Goal: Task Accomplishment & Management: Manage account settings

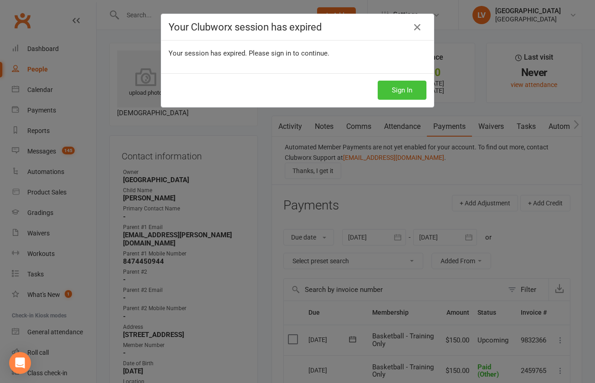
scroll to position [338, 0]
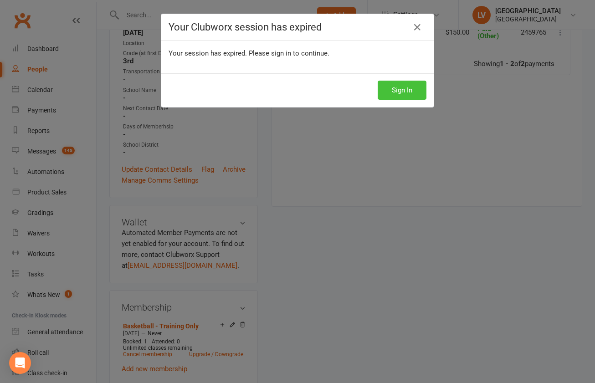
click at [409, 89] on button "Sign In" at bounding box center [401, 90] width 49 height 19
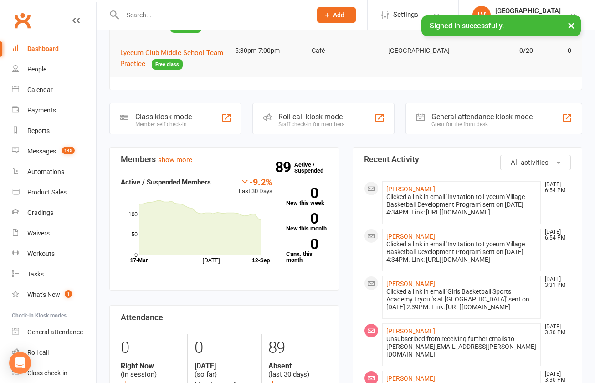
scroll to position [266, 0]
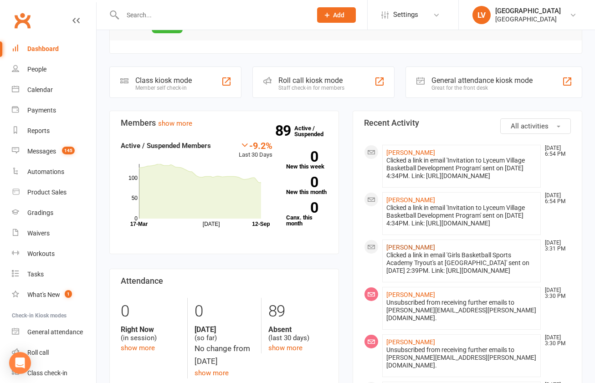
click at [421, 251] on link "[PERSON_NAME]" at bounding box center [410, 247] width 49 height 7
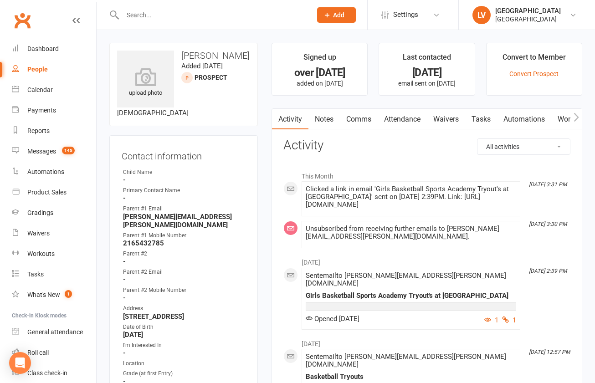
click at [182, 14] on input "text" at bounding box center [212, 15] width 185 height 13
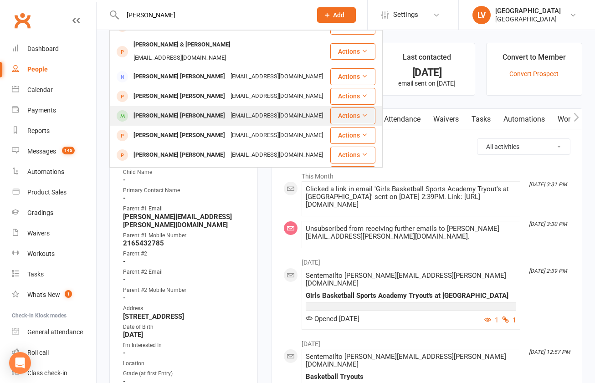
type input "Hudson"
click at [177, 109] on div "Hudson Broccardo" at bounding box center [179, 115] width 97 height 13
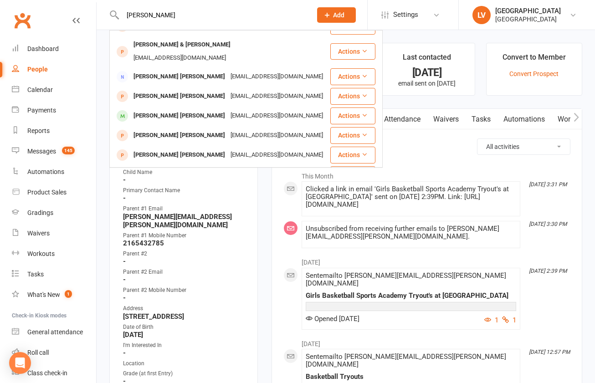
scroll to position [73, 0]
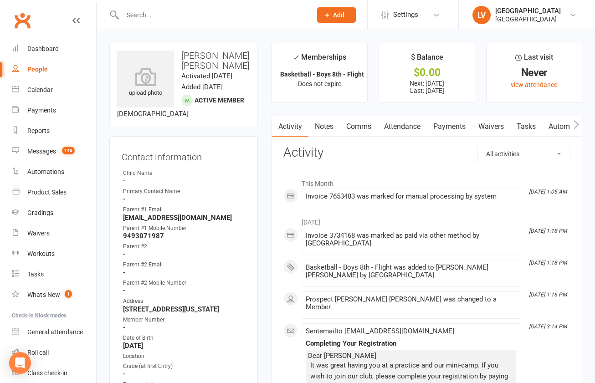
click at [443, 127] on link "Payments" at bounding box center [449, 126] width 45 height 21
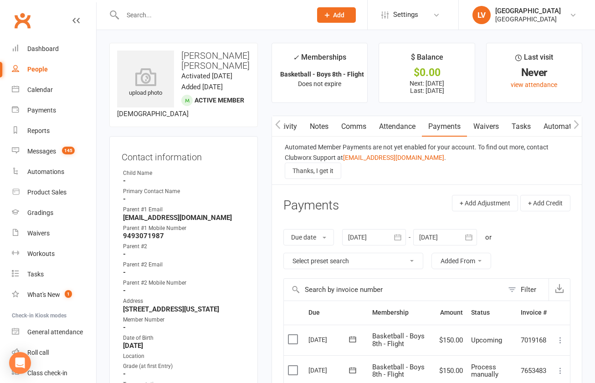
click at [315, 125] on link "Notes" at bounding box center [318, 126] width 31 height 21
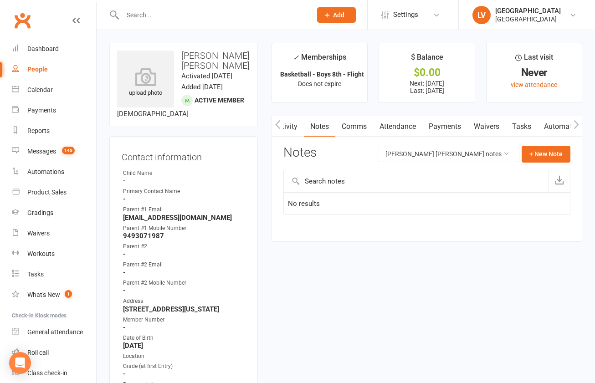
click at [295, 125] on link "Activity" at bounding box center [285, 126] width 36 height 21
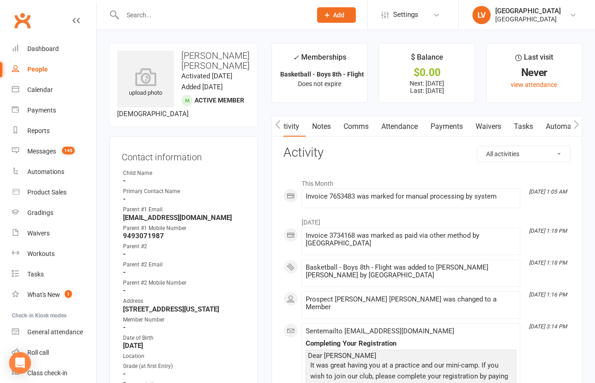
click at [325, 127] on link "Notes" at bounding box center [321, 126] width 31 height 21
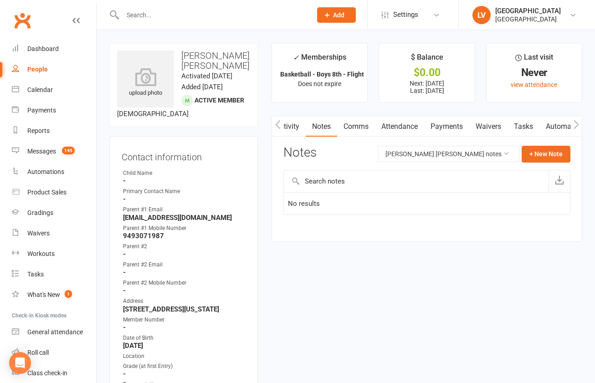
click at [323, 182] on input "text" at bounding box center [416, 181] width 265 height 22
type input "Paid $80 for uni"
click at [546, 157] on button "+ New Note" at bounding box center [545, 154] width 49 height 16
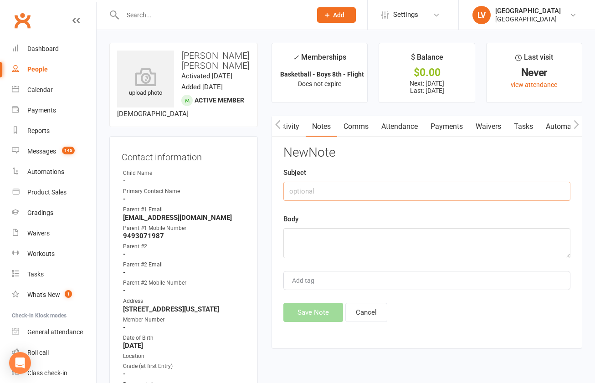
click at [339, 195] on input "text" at bounding box center [426, 191] width 287 height 19
type input "Paid $80 for uniform"
click at [355, 238] on textarea at bounding box center [426, 243] width 287 height 30
paste textarea "Paid $80 for uniform"
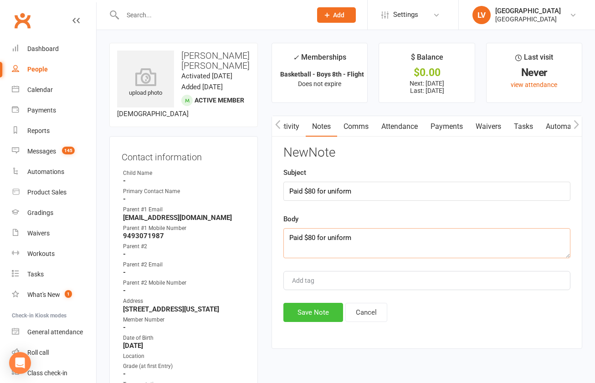
type textarea "Paid $80 for uniform"
click at [326, 316] on button "Save Note" at bounding box center [313, 312] width 60 height 19
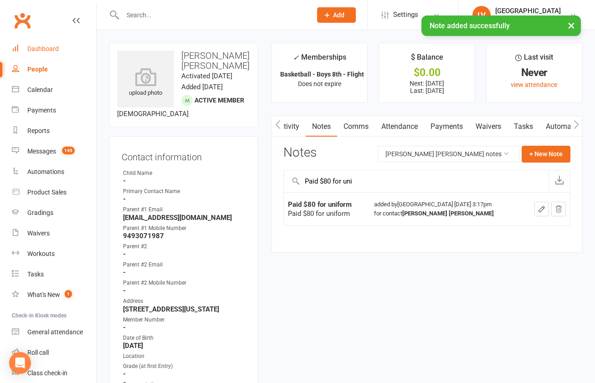
click at [38, 48] on div "Dashboard" at bounding box center [42, 48] width 31 height 7
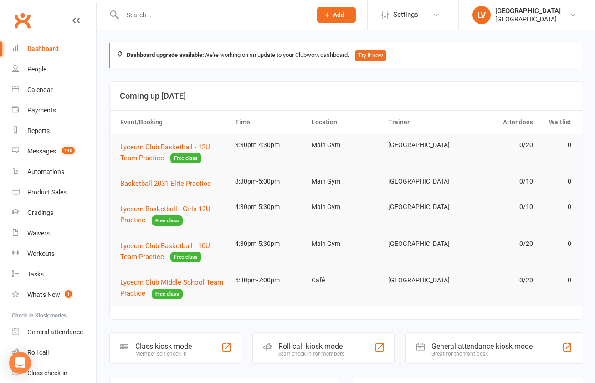
click at [209, 16] on input "text" at bounding box center [212, 15] width 185 height 13
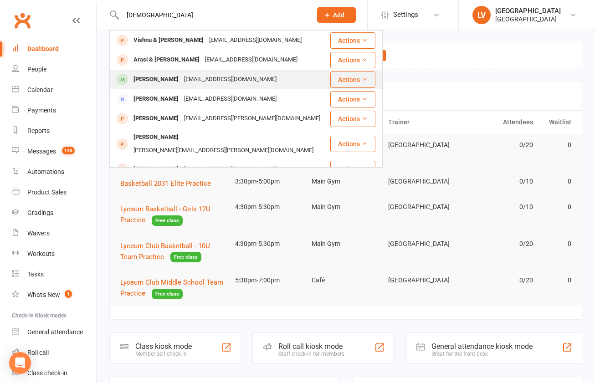
type input "Vishnu"
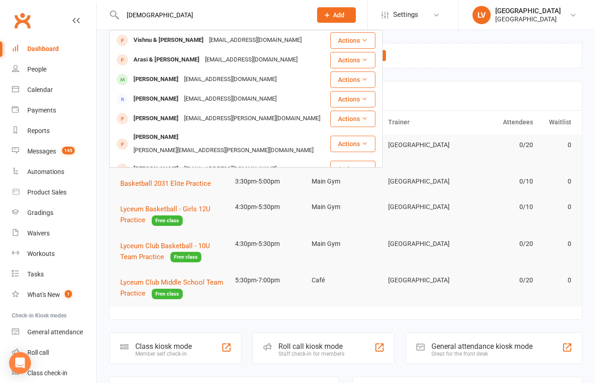
click at [161, 78] on div "Vishnu Chandrasekhar" at bounding box center [156, 79] width 51 height 13
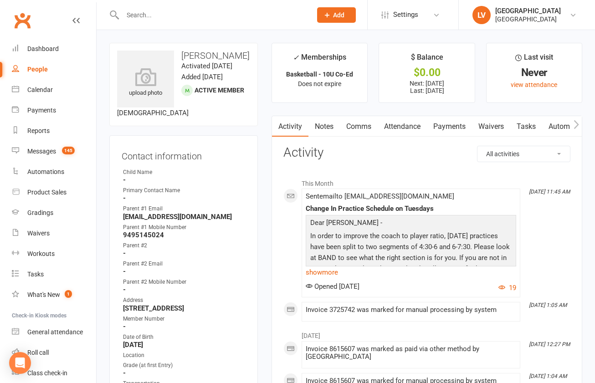
click at [436, 127] on link "Payments" at bounding box center [449, 126] width 45 height 21
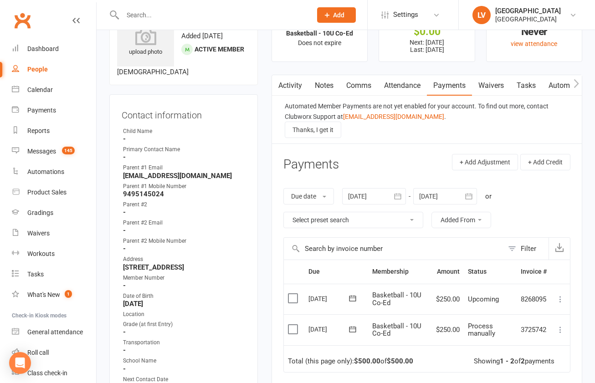
scroll to position [53, 0]
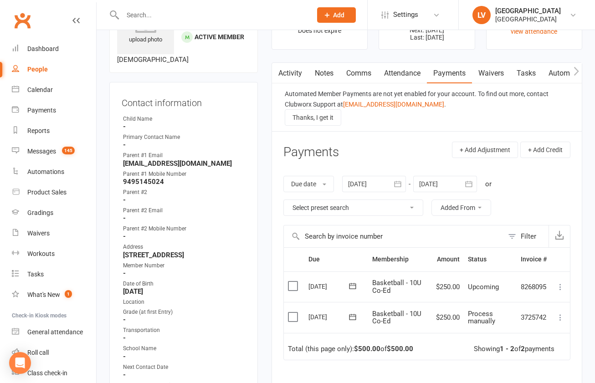
click at [295, 317] on label at bounding box center [294, 316] width 12 height 9
click at [294, 312] on input "checkbox" at bounding box center [291, 312] width 6 height 0
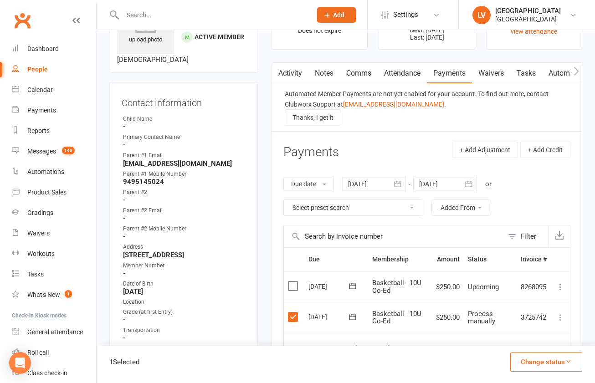
click at [544, 367] on button "Change status" at bounding box center [546, 361] width 72 height 19
click at [520, 318] on link "Paid (Other)" at bounding box center [536, 319] width 90 height 18
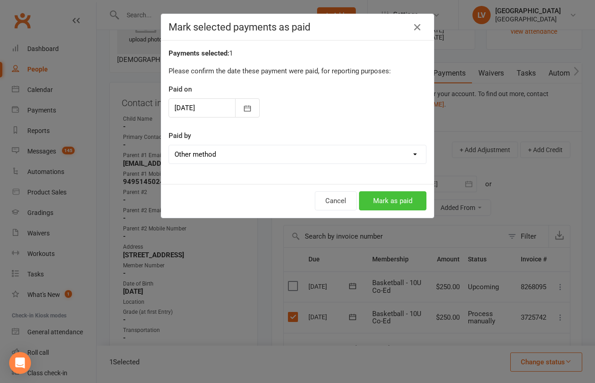
click at [377, 195] on button "Mark as paid" at bounding box center [392, 200] width 67 height 19
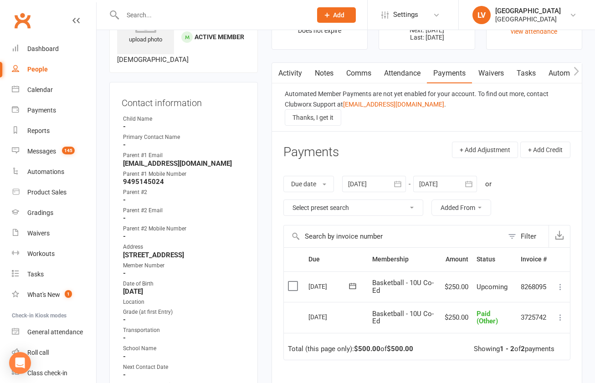
click at [148, 15] on input "text" at bounding box center [212, 15] width 185 height 13
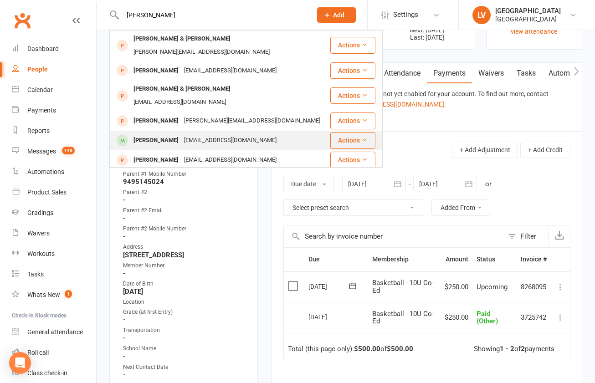
type input "Jacob"
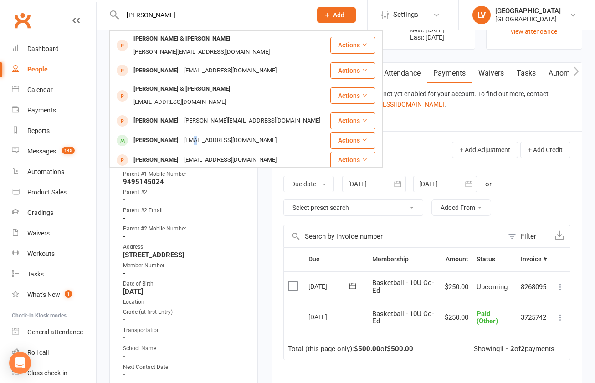
click at [181, 134] on div "offertosammi@gmail.com" at bounding box center [230, 140] width 98 height 13
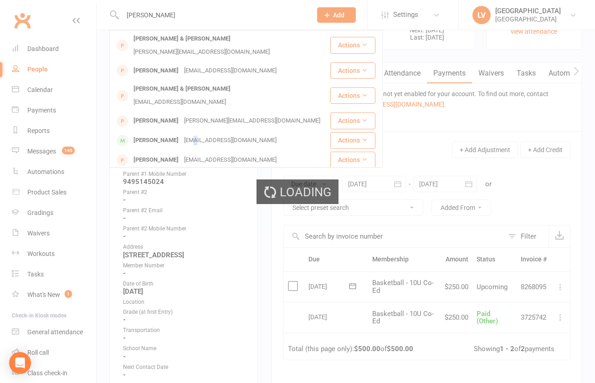
scroll to position [188, 0]
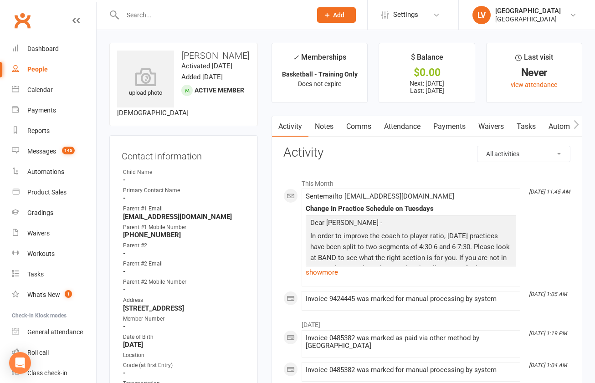
click at [454, 128] on link "Payments" at bounding box center [449, 126] width 45 height 21
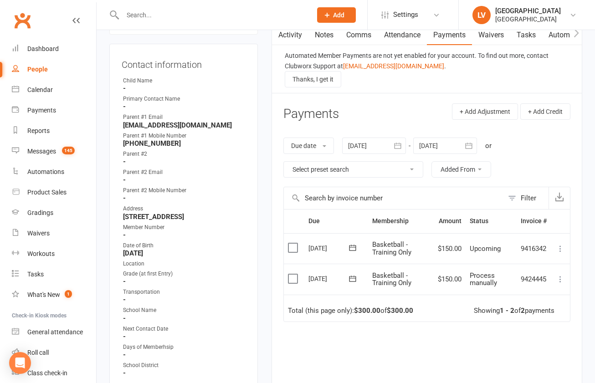
scroll to position [116, 0]
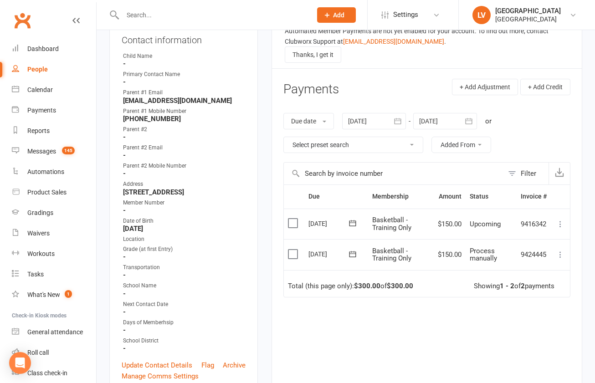
click at [294, 257] on label at bounding box center [294, 254] width 12 height 9
click at [294, 250] on input "checkbox" at bounding box center [291, 250] width 6 height 0
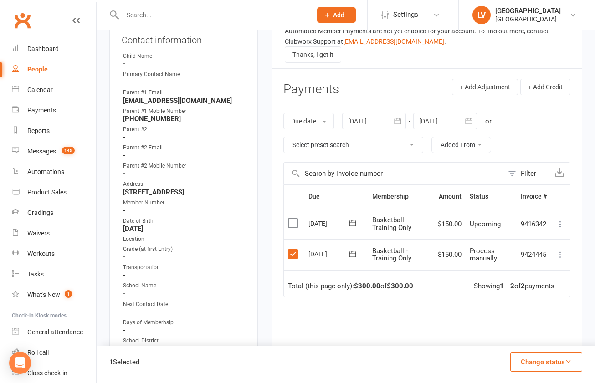
click at [535, 358] on button "Change status" at bounding box center [546, 361] width 72 height 19
click at [523, 320] on link "Paid (Other)" at bounding box center [536, 319] width 90 height 18
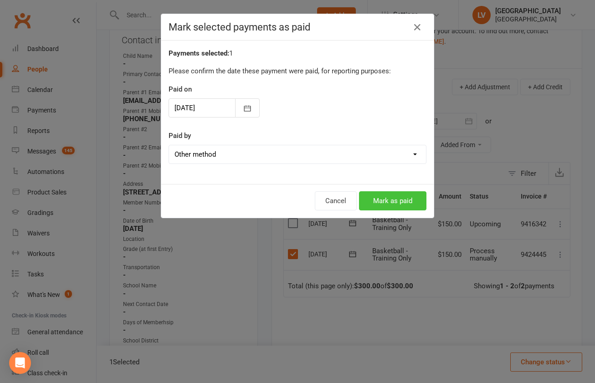
click at [395, 199] on button "Mark as paid" at bounding box center [392, 200] width 67 height 19
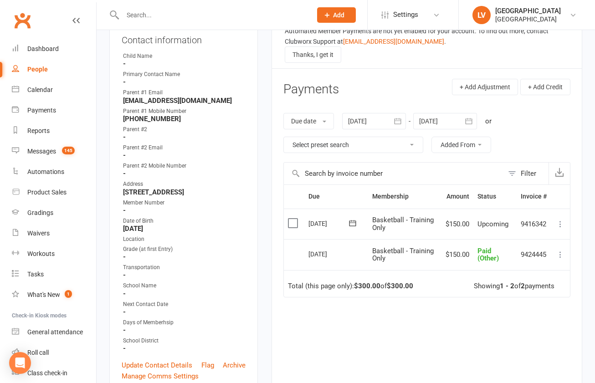
click at [152, 16] on input "text" at bounding box center [212, 15] width 185 height 13
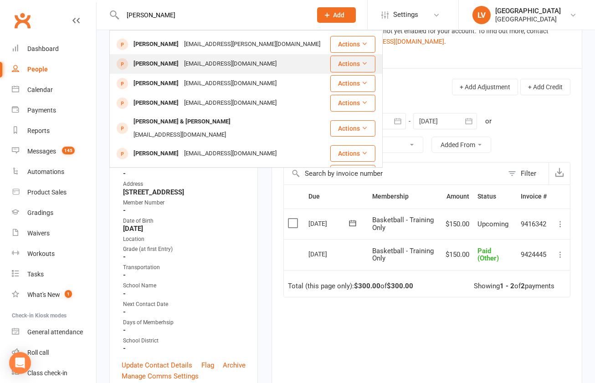
scroll to position [168, 0]
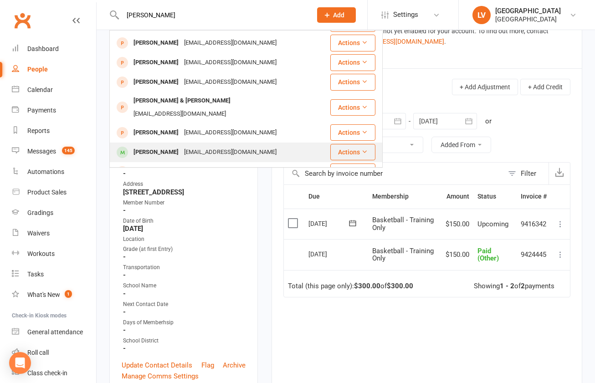
type input "Lucas"
click at [181, 146] on div "offertosammi@gmail.com" at bounding box center [230, 152] width 98 height 13
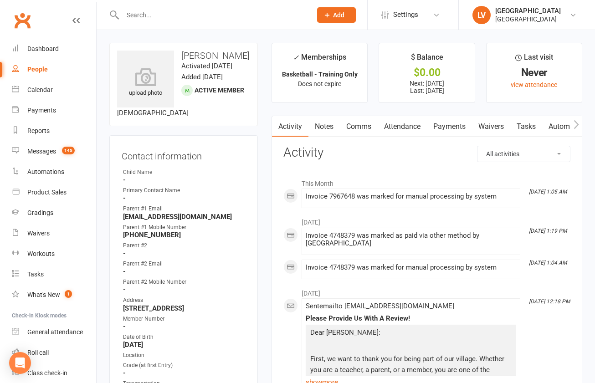
click at [453, 123] on link "Payments" at bounding box center [449, 126] width 45 height 21
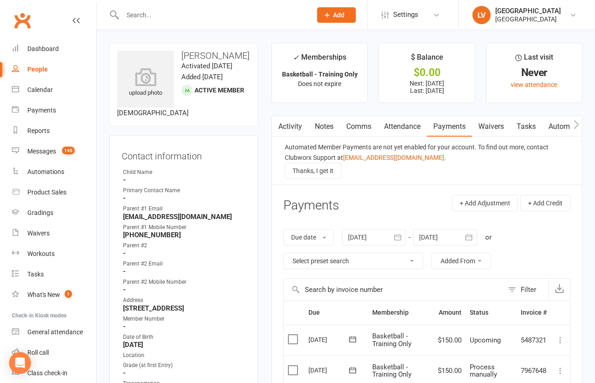
click at [292, 369] on label at bounding box center [294, 370] width 12 height 9
click at [292, 366] on input "checkbox" at bounding box center [291, 366] width 6 height 0
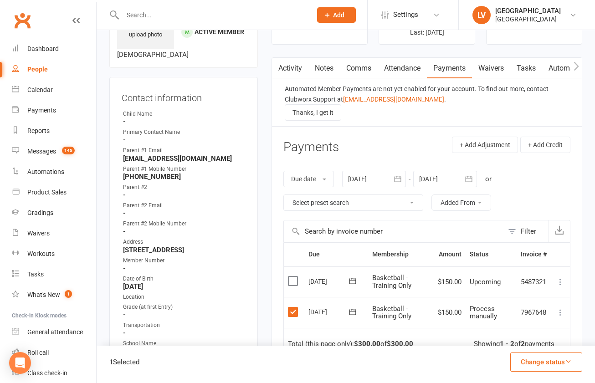
scroll to position [82, 0]
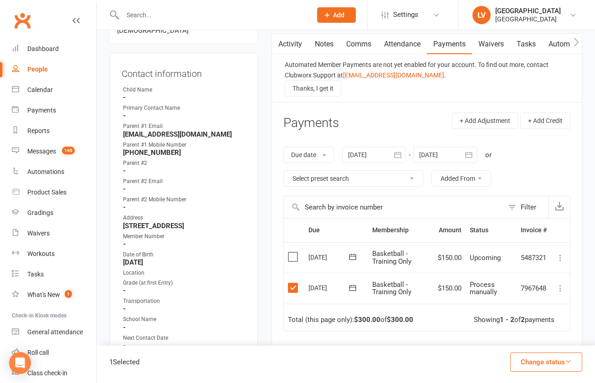
click at [542, 364] on button "Change status" at bounding box center [546, 361] width 72 height 19
click at [519, 323] on link "Paid (Other)" at bounding box center [536, 319] width 90 height 18
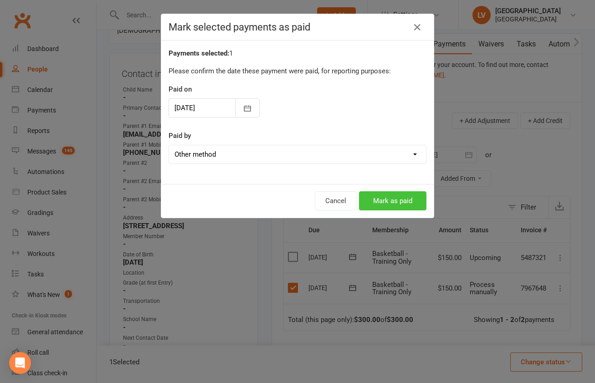
click at [379, 199] on button "Mark as paid" at bounding box center [392, 200] width 67 height 19
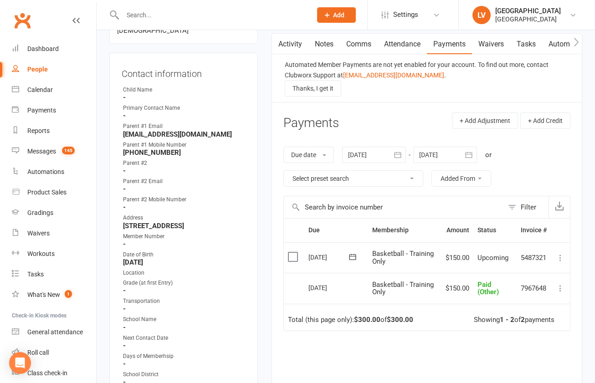
click at [176, 15] on input "text" at bounding box center [212, 15] width 185 height 13
click at [50, 50] on div "Dashboard" at bounding box center [42, 48] width 31 height 7
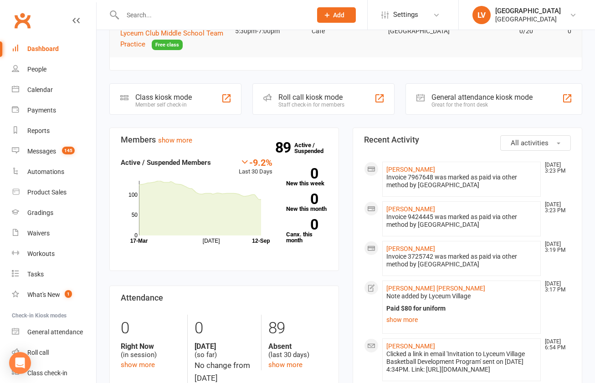
scroll to position [254, 0]
